Goal: Find specific page/section

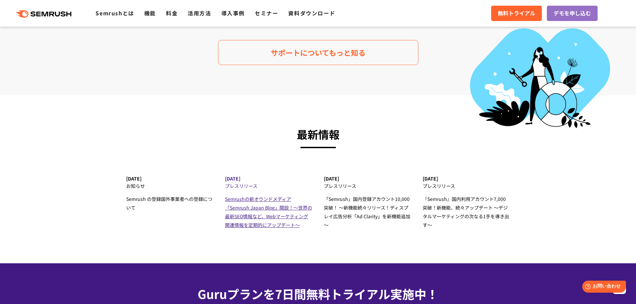
scroll to position [2103, 0]
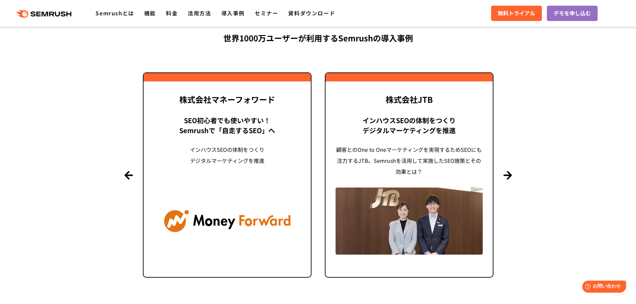
scroll to position [1602, 0]
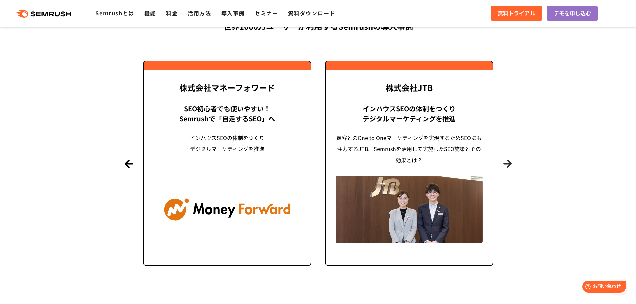
click at [506, 166] on button "Next" at bounding box center [507, 163] width 8 height 8
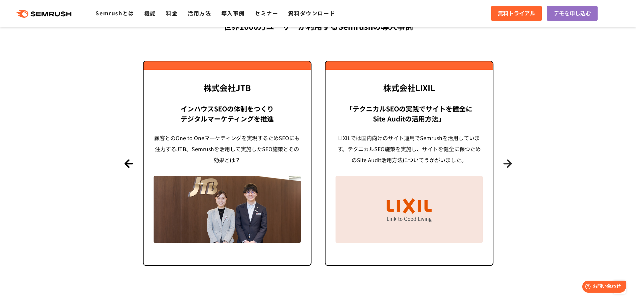
click at [506, 166] on button "Next" at bounding box center [507, 163] width 8 height 8
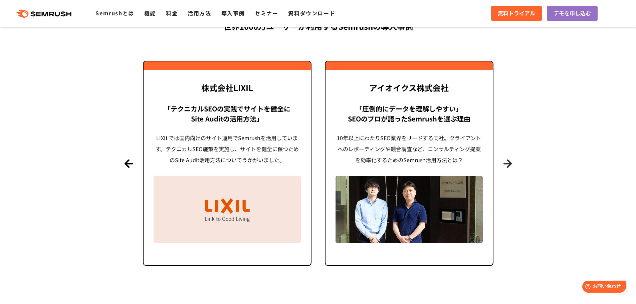
click at [506, 166] on button "Next" at bounding box center [507, 163] width 8 height 8
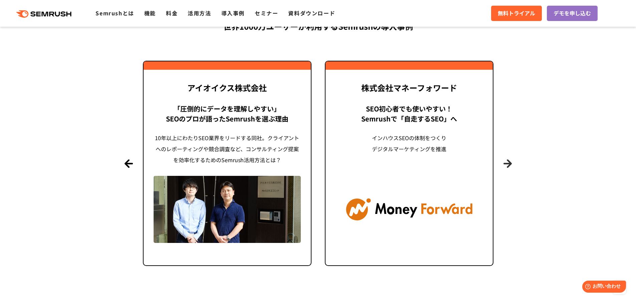
click at [506, 166] on button "Next" at bounding box center [507, 163] width 8 height 8
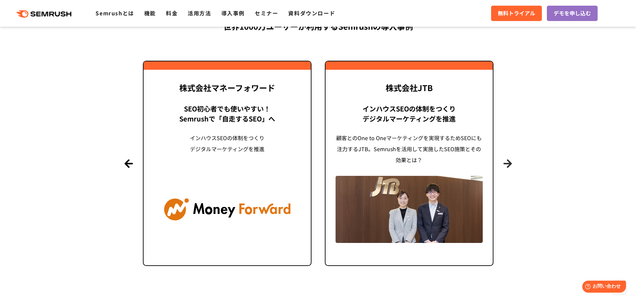
click at [506, 166] on button "Next" at bounding box center [507, 163] width 8 height 8
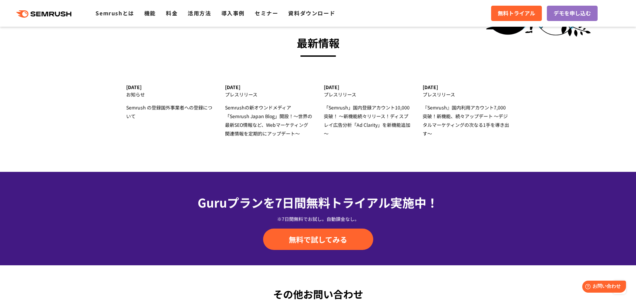
scroll to position [2036, 0]
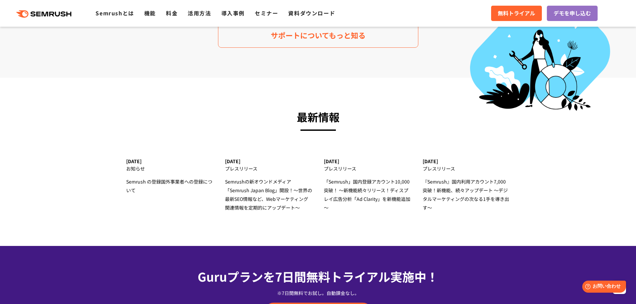
drag, startPoint x: 519, startPoint y: 149, endPoint x: 516, endPoint y: 151, distance: 3.9
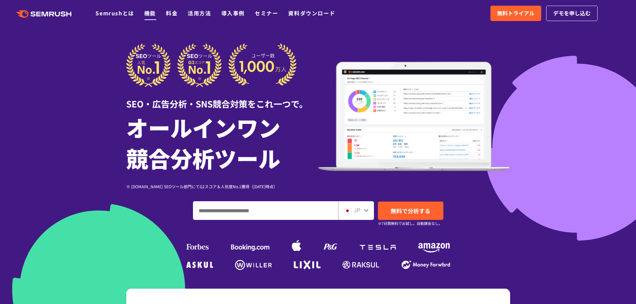
click at [150, 12] on link "機能" at bounding box center [150, 13] width 12 height 8
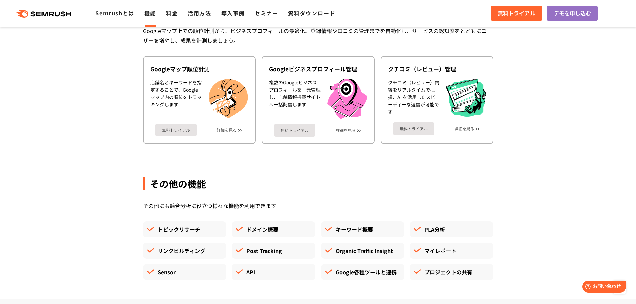
scroll to position [1969, 0]
